Goal: Check status: Check status

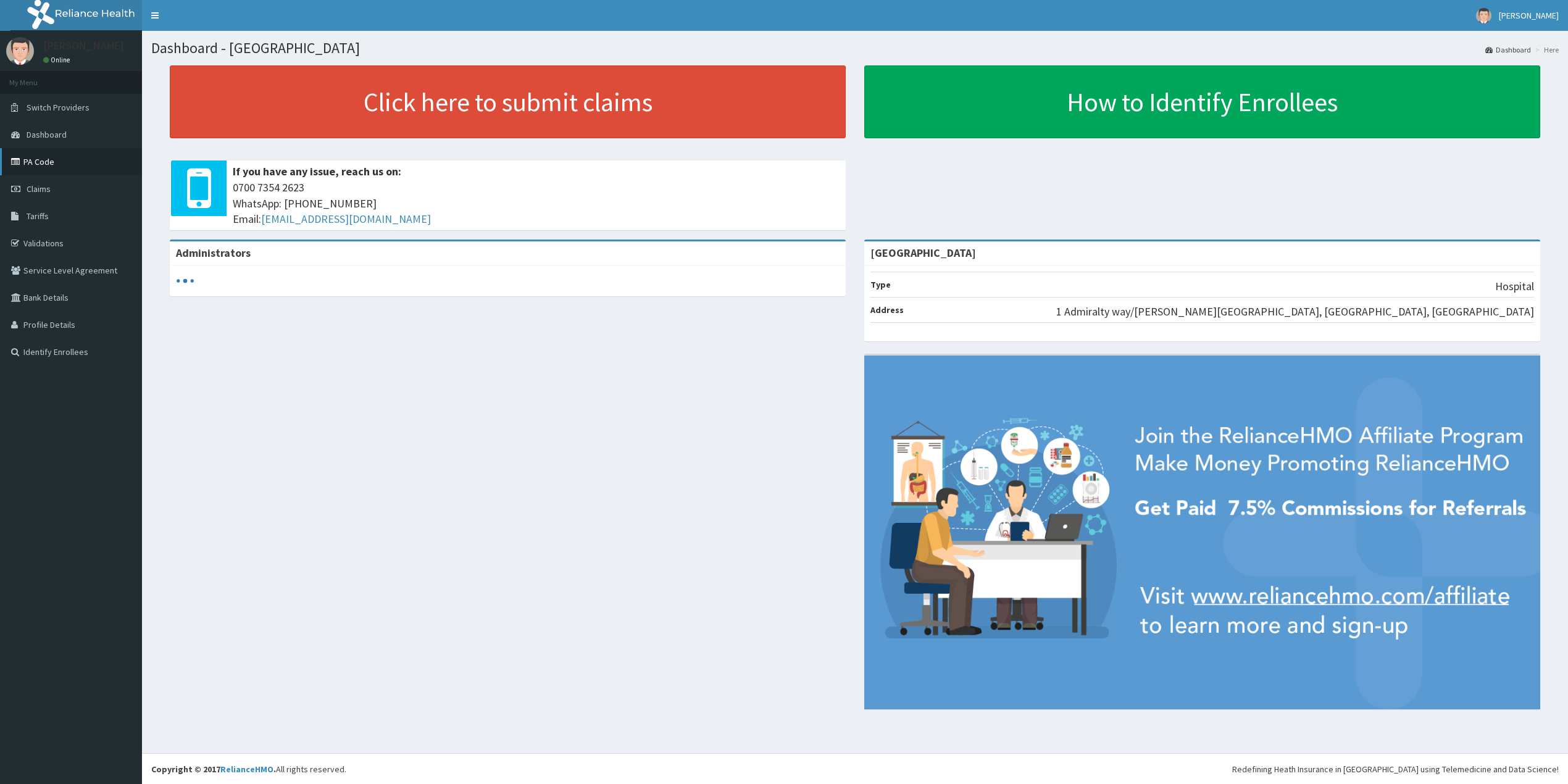
click at [34, 162] on link "PA Code" at bounding box center [71, 162] width 142 height 27
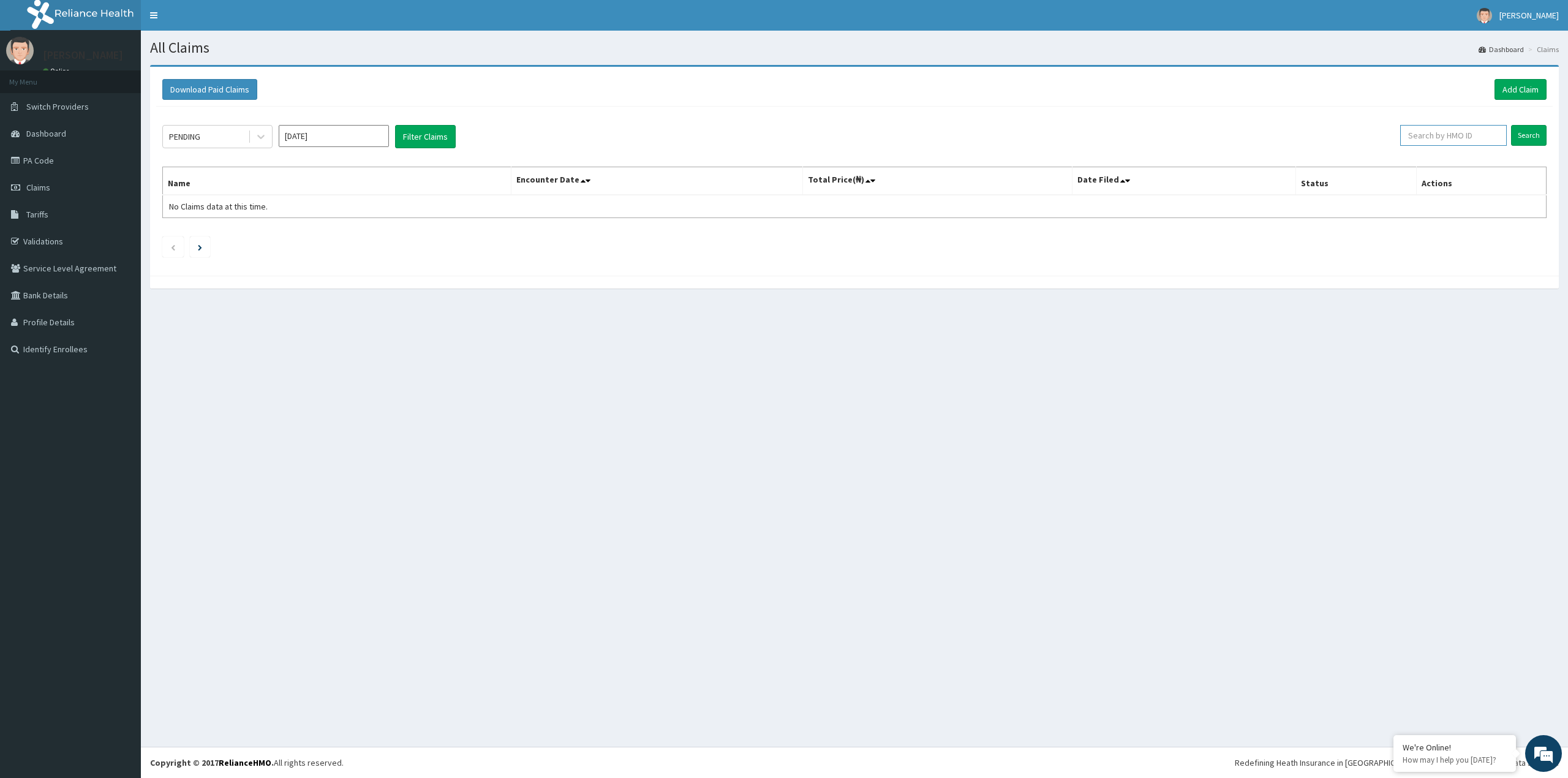
click at [1480, 130] on input "text" at bounding box center [1453, 135] width 107 height 21
click at [258, 137] on icon at bounding box center [260, 136] width 13 height 13
click at [236, 190] on div "Approved" at bounding box center [217, 189] width 110 height 22
click at [265, 135] on icon at bounding box center [260, 136] width 13 height 13
click at [238, 165] on div "Pending" at bounding box center [217, 167] width 110 height 22
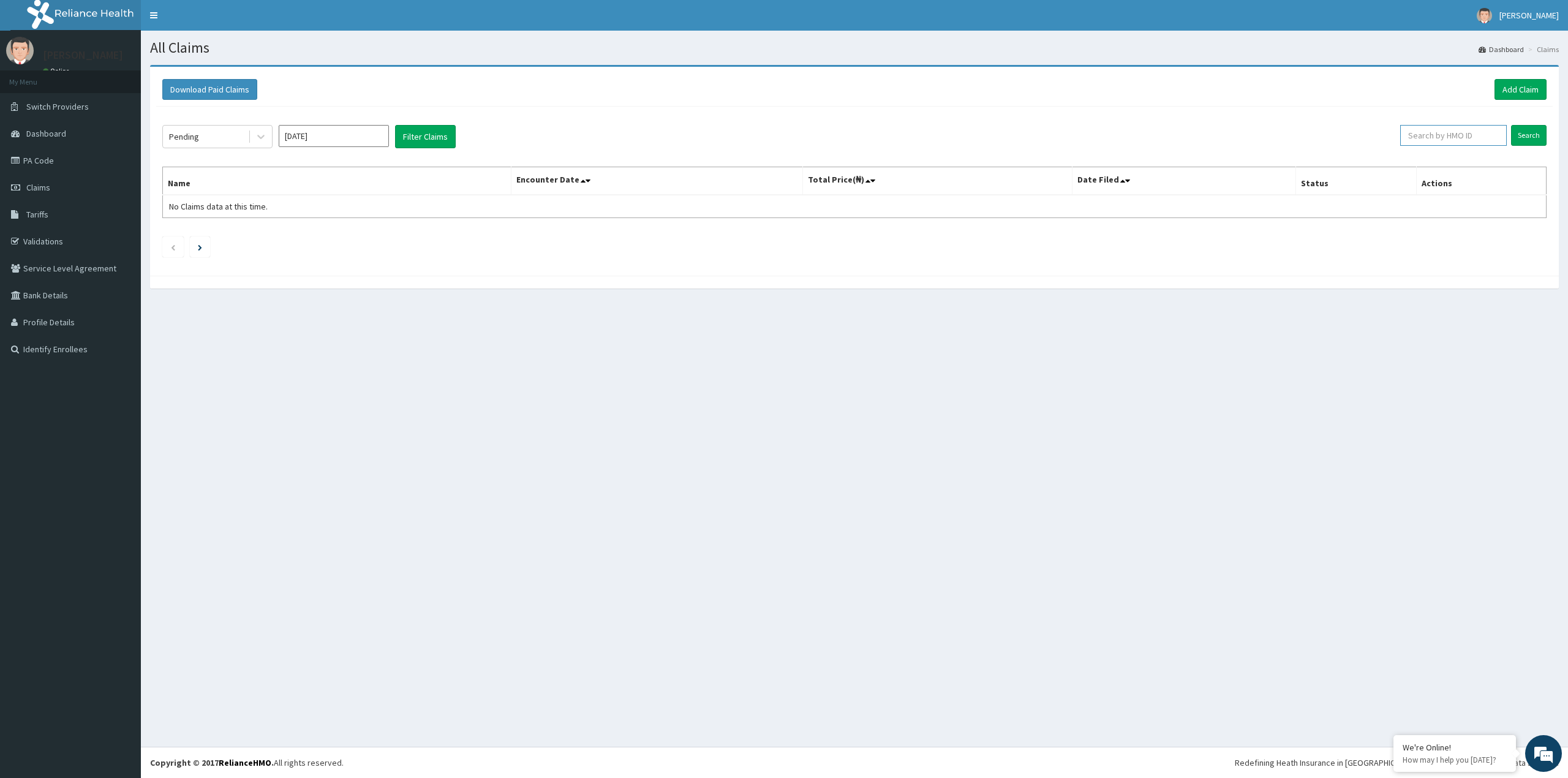
click at [1444, 136] on input "text" at bounding box center [1453, 135] width 107 height 21
paste input "TYR/10002/A"
type input "TYR/10002/A"
click at [1520, 138] on input "Search" at bounding box center [1529, 135] width 36 height 21
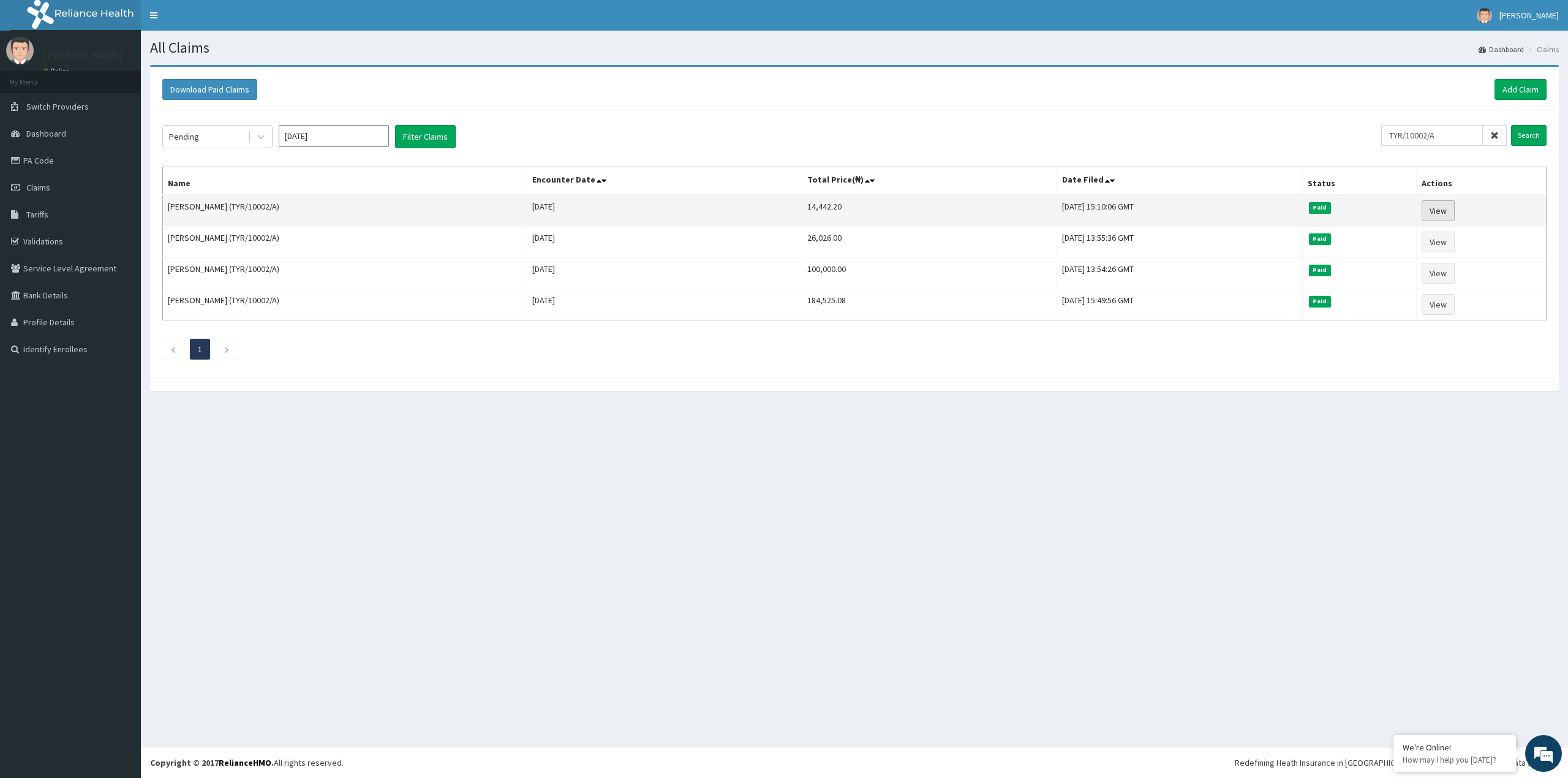
click at [1450, 209] on link "View" at bounding box center [1438, 211] width 33 height 21
